Goal: Find contact information: Obtain details needed to contact an individual or organization

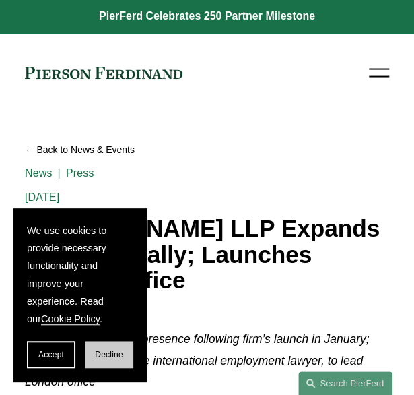
click at [104, 355] on span "Decline" at bounding box center [109, 353] width 28 height 9
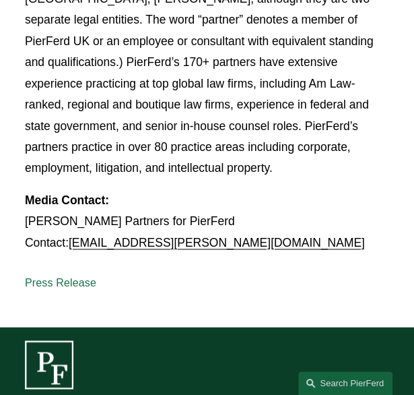
scroll to position [2948, 0]
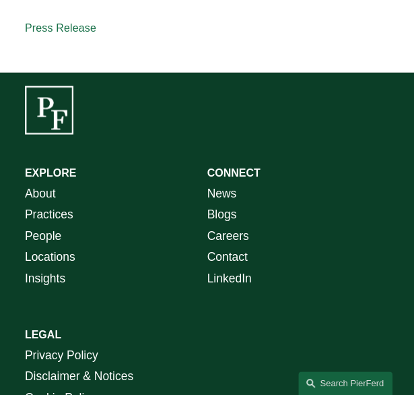
click at [53, 246] on link "Locations" at bounding box center [50, 256] width 51 height 21
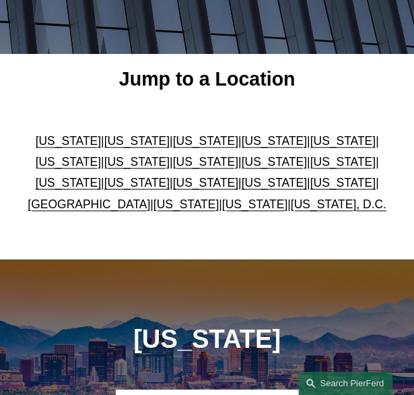
scroll to position [269, 0]
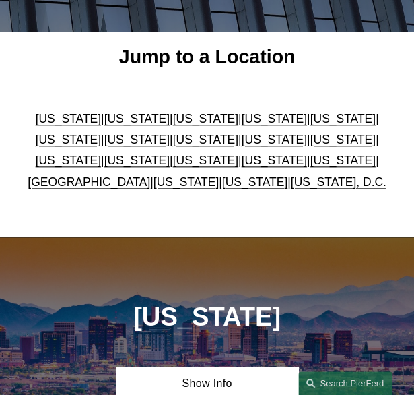
click at [51, 182] on link "[GEOGRAPHIC_DATA]" at bounding box center [89, 181] width 123 height 13
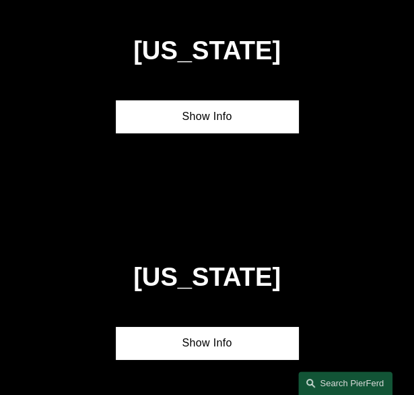
scroll to position [3869, 0]
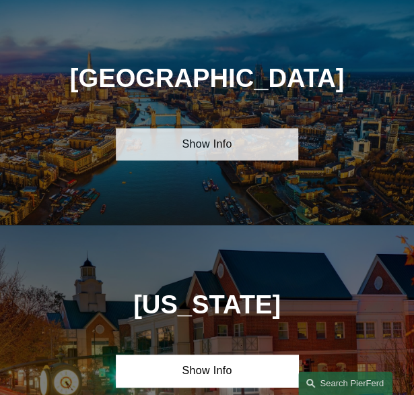
click at [213, 134] on link "Show Info" at bounding box center [207, 144] width 182 height 32
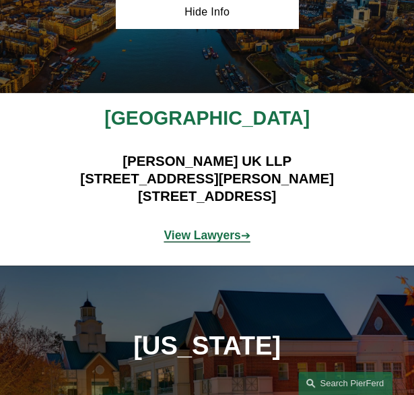
scroll to position [4004, 0]
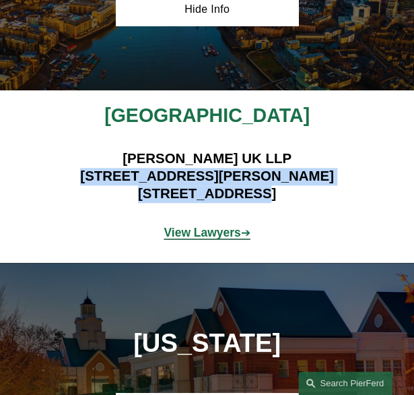
drag, startPoint x: 135, startPoint y: 177, endPoint x: 279, endPoint y: 194, distance: 145.1
click at [279, 194] on h4 "[PERSON_NAME] UK LLP [STREET_ADDRESS][PERSON_NAME]" at bounding box center [207, 176] width 364 height 53
drag, startPoint x: 279, startPoint y: 194, endPoint x: 253, endPoint y: 199, distance: 26.1
copy h4 "[STREET_ADDRESS][PERSON_NAME]"
